Goal: Find specific page/section: Find specific page/section

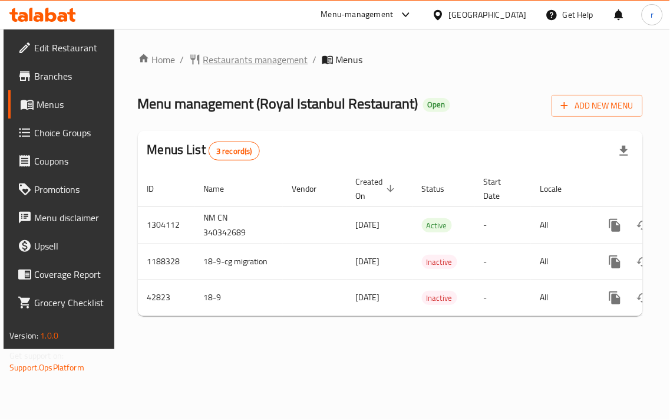
click at [269, 61] on span "Restaurants management" at bounding box center [255, 59] width 105 height 14
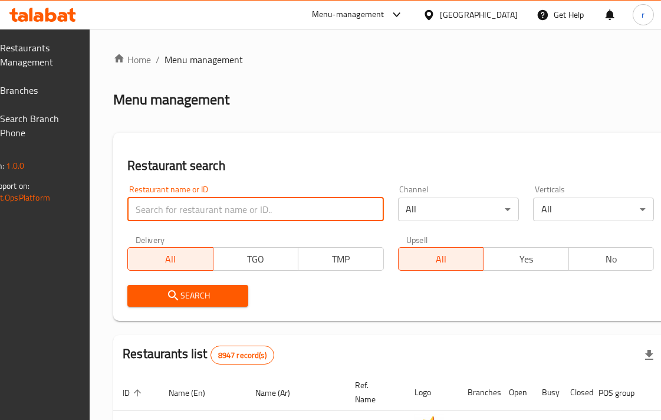
click at [205, 202] on input "search" at bounding box center [255, 210] width 256 height 24
paste input "18062"
type input "18062"
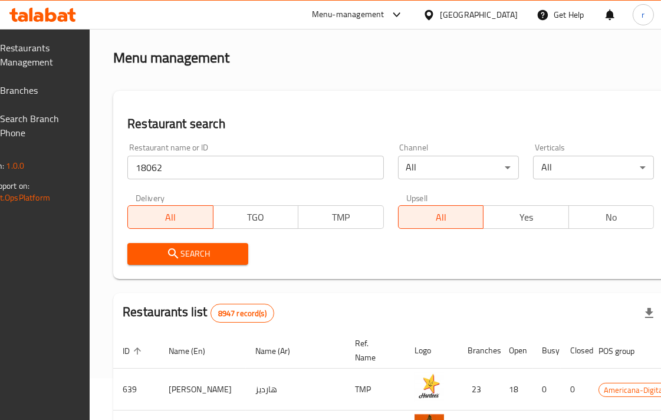
scroll to position [65, 0]
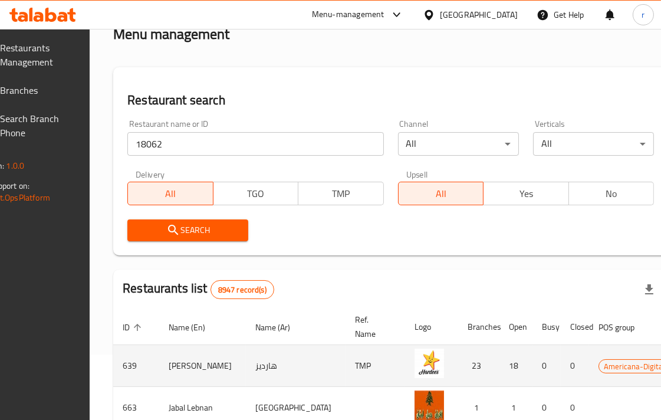
click at [202, 367] on td "[PERSON_NAME]" at bounding box center [202, 366] width 87 height 42
click at [159, 366] on td "639" at bounding box center [136, 366] width 46 height 42
click at [152, 361] on td "639" at bounding box center [136, 366] width 46 height 42
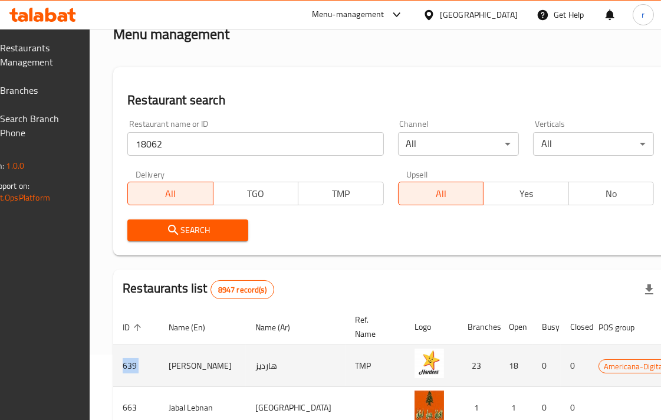
click at [152, 361] on td "639" at bounding box center [136, 366] width 46 height 42
click at [159, 362] on td "639" at bounding box center [136, 366] width 46 height 42
drag, startPoint x: 177, startPoint y: 362, endPoint x: 198, endPoint y: 363, distance: 20.1
click at [184, 362] on tr "639 [PERSON_NAME] هارديز TMP 23 18 0 0 Americana-Digital OPEN" at bounding box center [450, 366] width 675 height 42
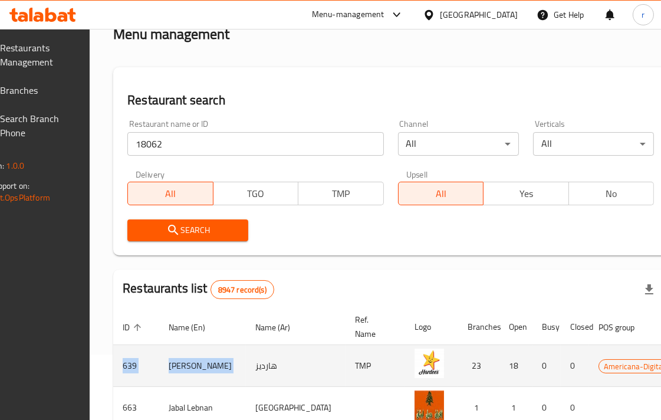
click at [198, 363] on td "[PERSON_NAME]" at bounding box center [202, 366] width 87 height 42
click at [263, 367] on td "هارديز" at bounding box center [296, 366] width 100 height 42
click at [260, 366] on td "هارديز" at bounding box center [296, 366] width 100 height 42
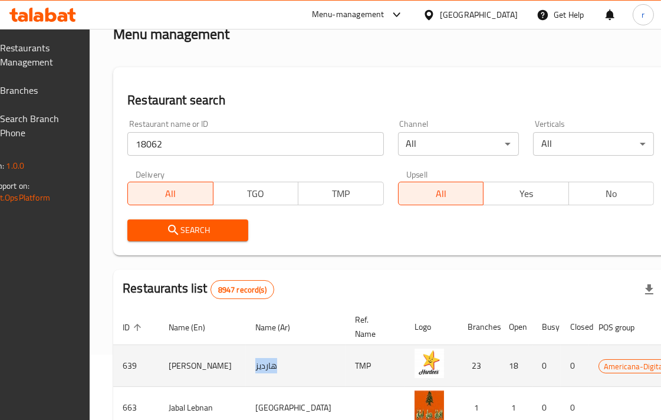
click at [260, 366] on td "هارديز" at bounding box center [296, 366] width 100 height 42
drag, startPoint x: 260, startPoint y: 366, endPoint x: 284, endPoint y: 364, distance: 23.7
click at [261, 366] on td "هارديز" at bounding box center [296, 366] width 100 height 42
click at [346, 370] on td "TMP" at bounding box center [376, 366] width 60 height 42
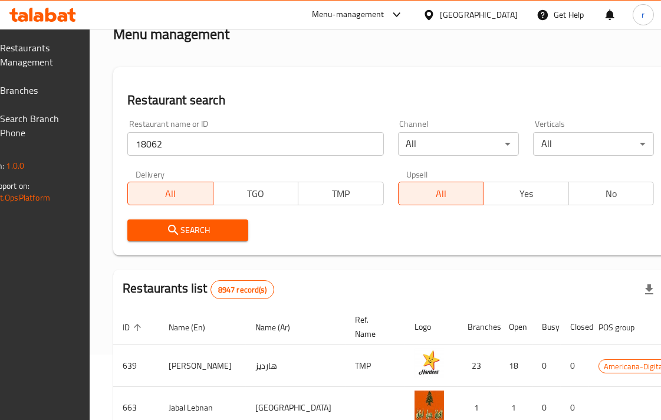
click at [226, 229] on span "Search" at bounding box center [188, 230] width 102 height 15
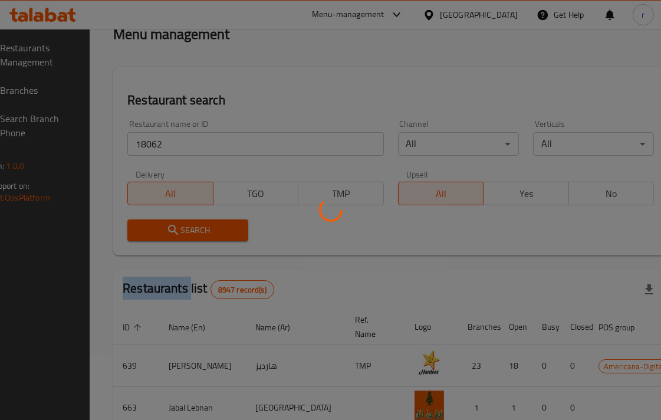
click at [226, 229] on div at bounding box center [330, 210] width 661 height 420
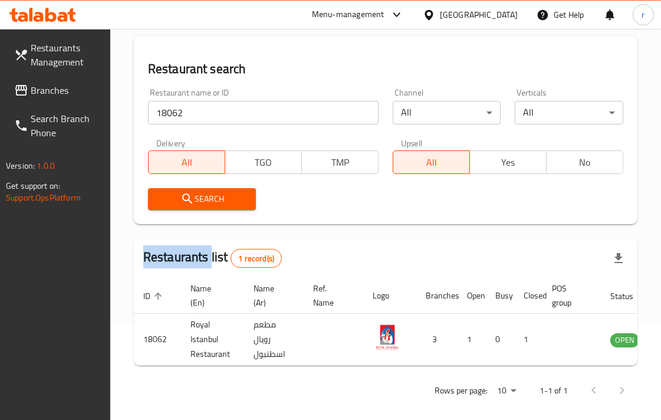
scroll to position [116, 0]
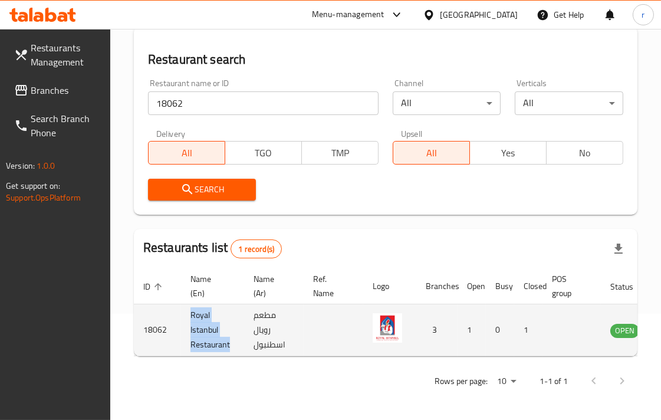
drag, startPoint x: 182, startPoint y: 301, endPoint x: 237, endPoint y: 334, distance: 64.5
click at [237, 334] on td "Royal Istanbul Restaurant" at bounding box center [212, 330] width 63 height 52
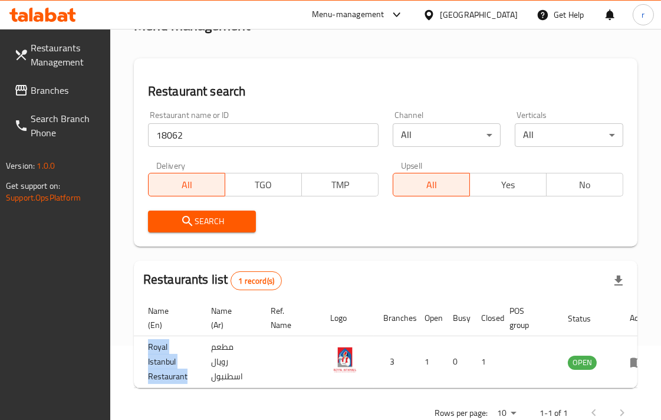
scroll to position [50, 0]
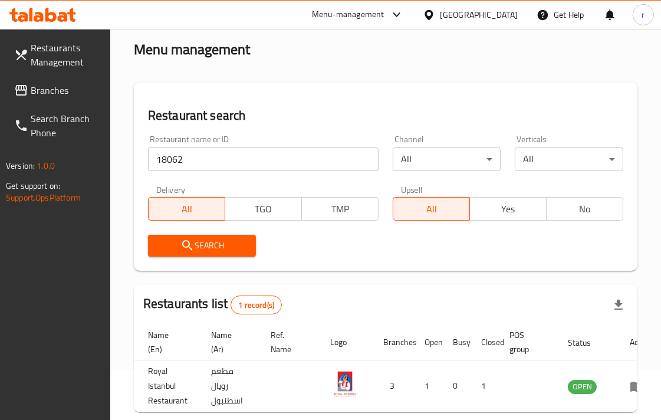
click at [190, 159] on input "18062" at bounding box center [263, 159] width 231 height 24
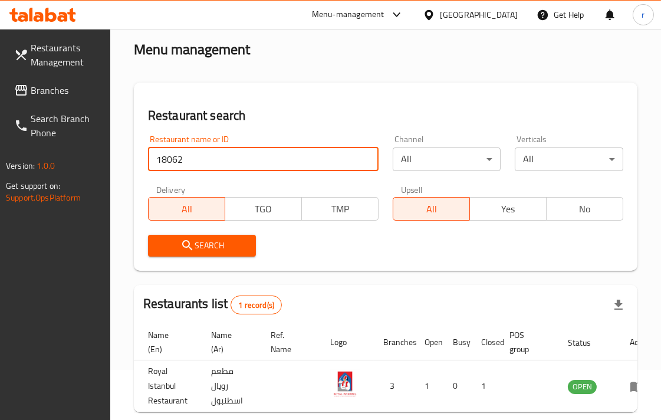
click at [190, 159] on input "18062" at bounding box center [263, 159] width 231 height 24
click at [209, 244] on span "Search" at bounding box center [202, 245] width 90 height 15
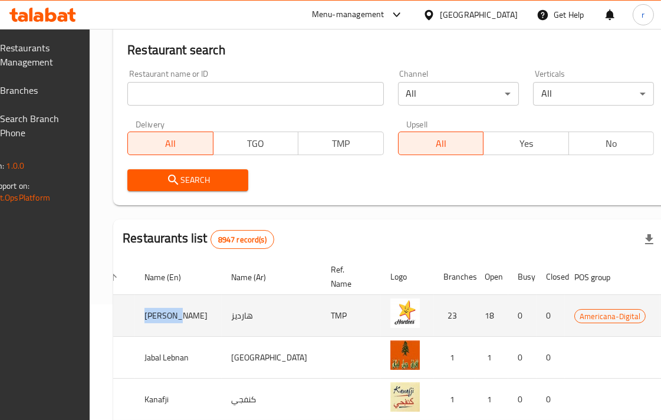
scroll to position [0, 0]
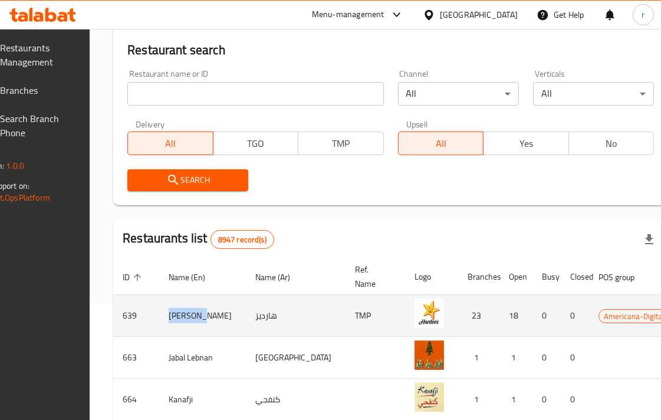
click at [187, 315] on td "[PERSON_NAME]" at bounding box center [202, 316] width 87 height 42
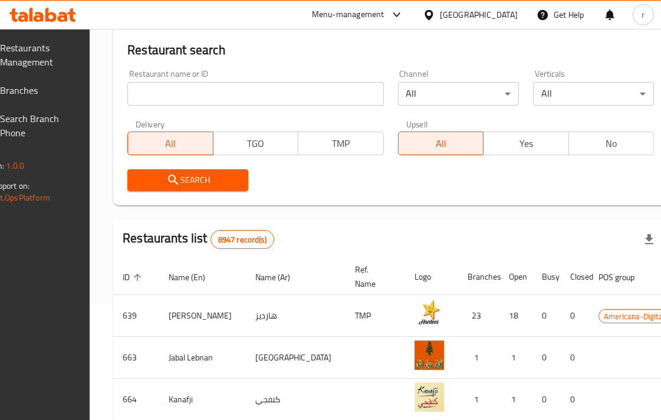
click at [360, 189] on div "Search" at bounding box center [390, 180] width 541 height 36
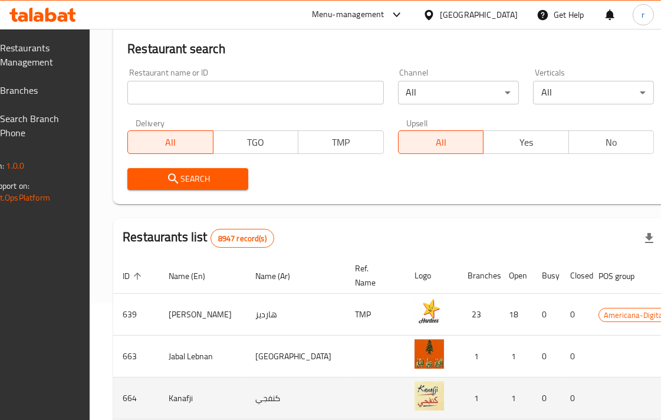
scroll to position [196, 0]
